Goal: Information Seeking & Learning: Compare options

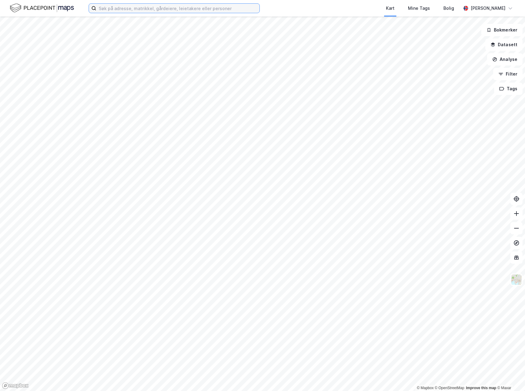
click at [144, 12] on input at bounding box center [177, 8] width 163 height 9
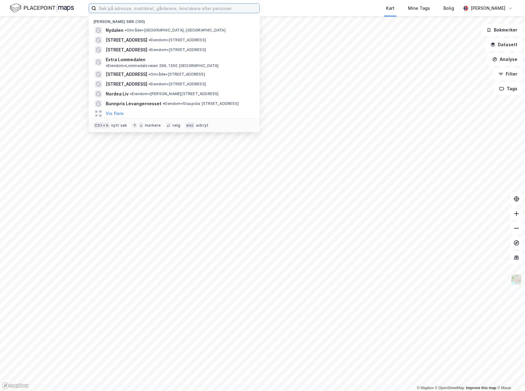
paste input "Lysaker Torg 6-12"
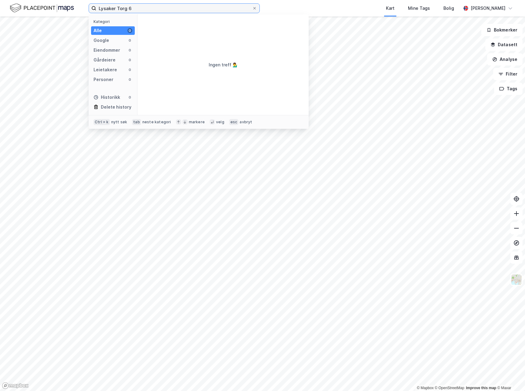
type input "Lysaker Torg 6"
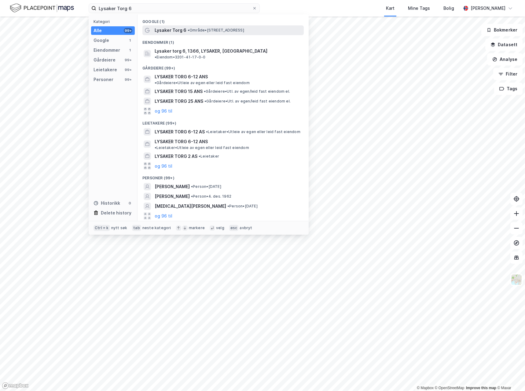
click at [185, 31] on span "Lysaker Torg 6" at bounding box center [171, 30] width 32 height 7
